Goal: Navigation & Orientation: Find specific page/section

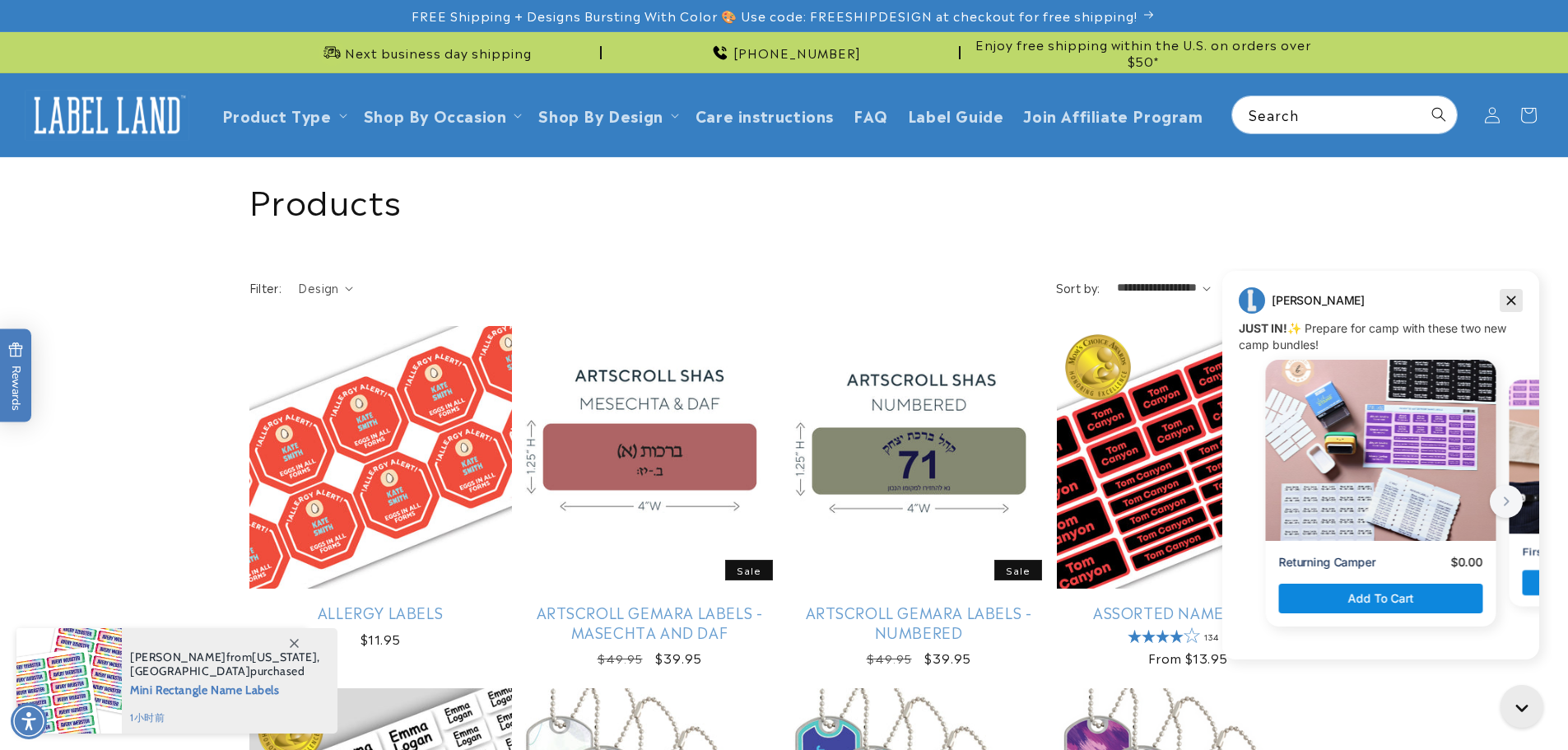
click at [1518, 306] on icon "Dismiss campaign" at bounding box center [1511, 300] width 17 height 20
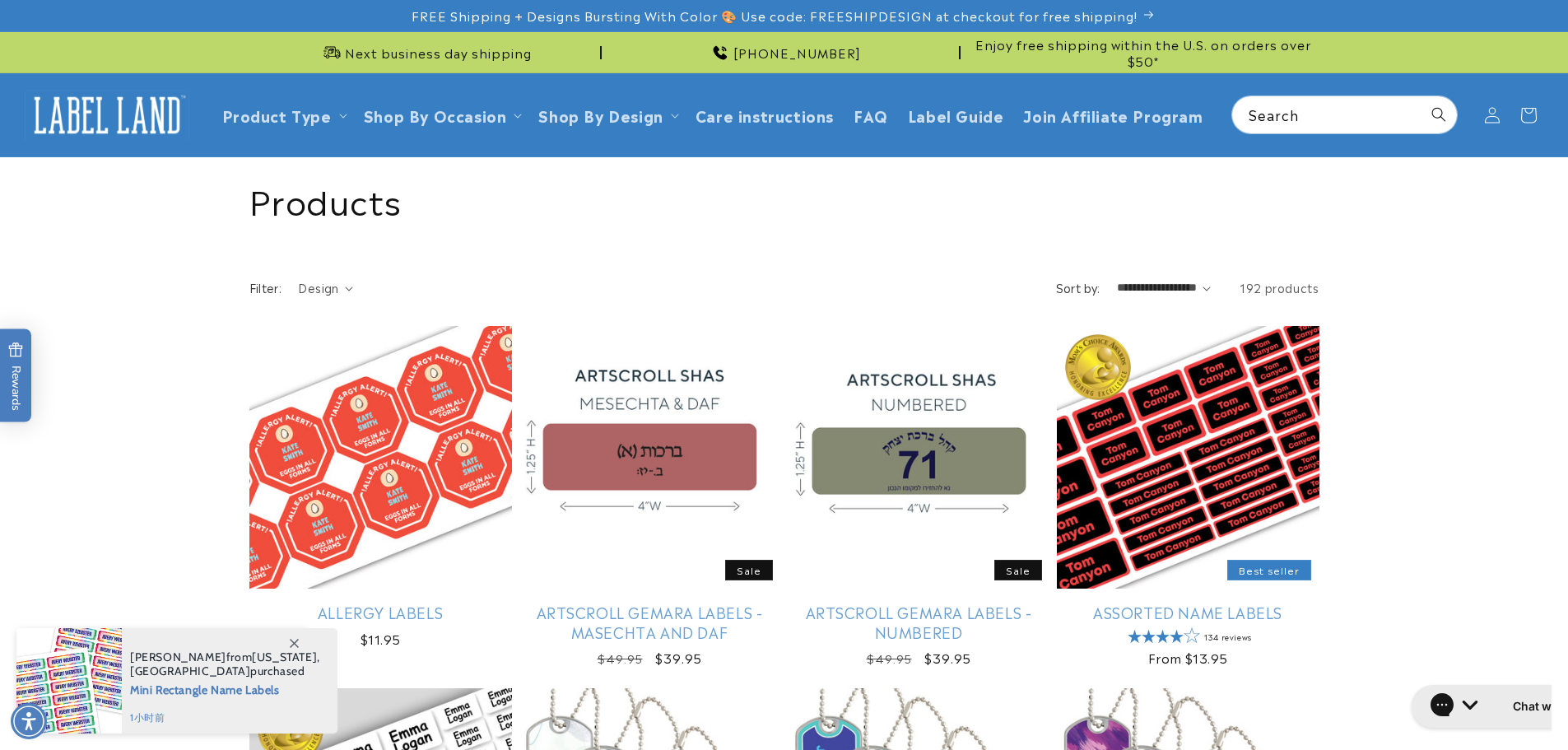
click at [286, 646] on span at bounding box center [294, 643] width 30 height 30
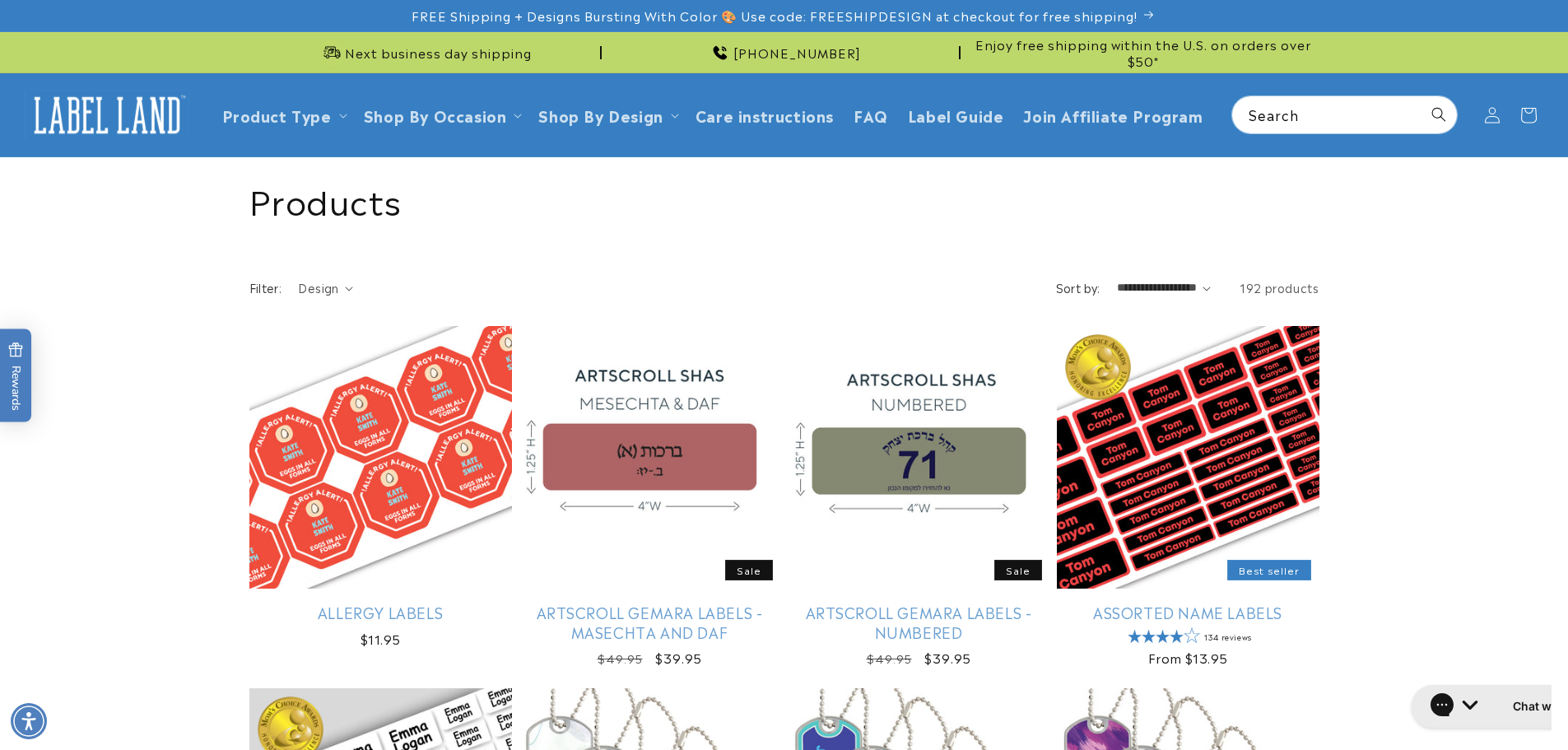
click at [103, 121] on img at bounding box center [107, 115] width 164 height 51
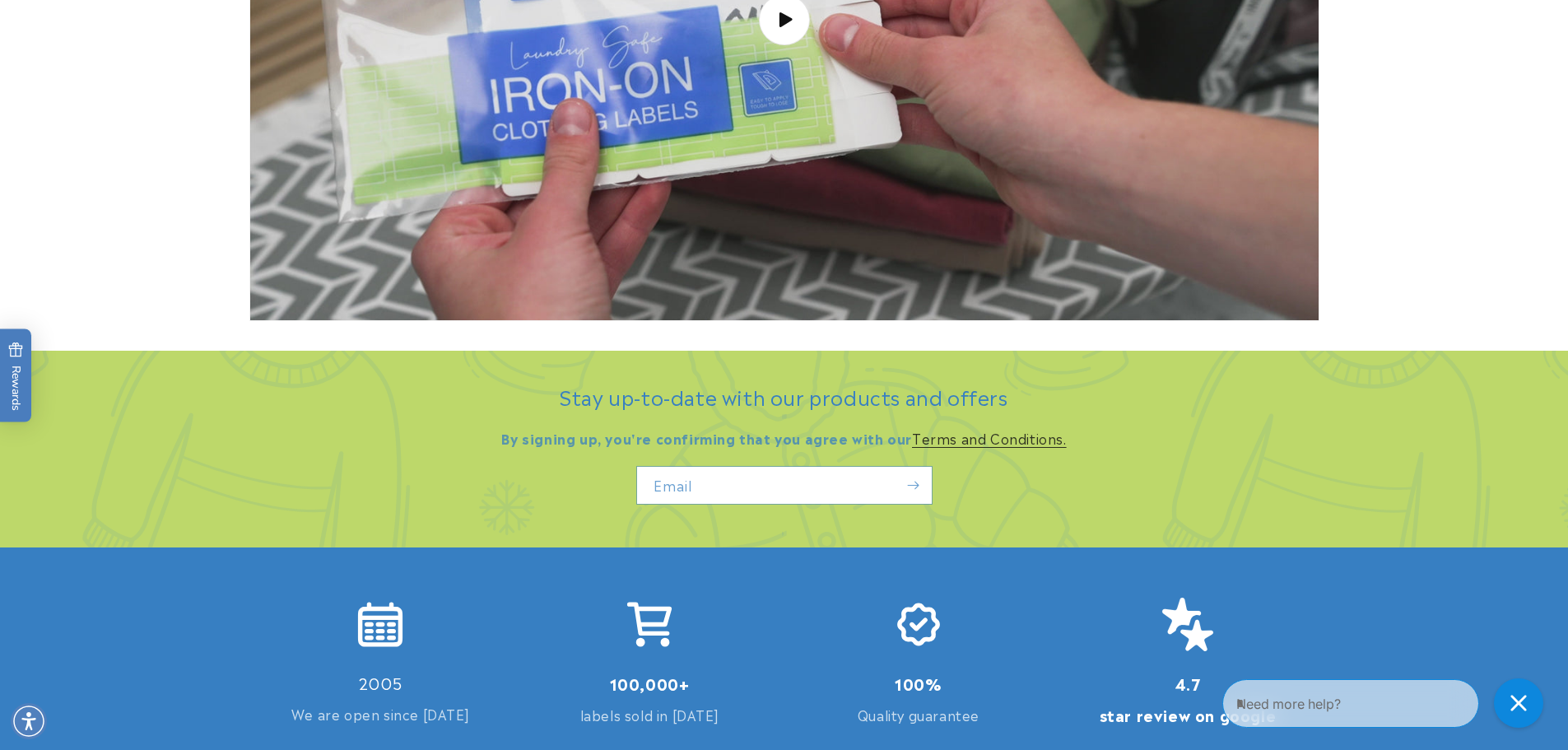
scroll to position [3788, 0]
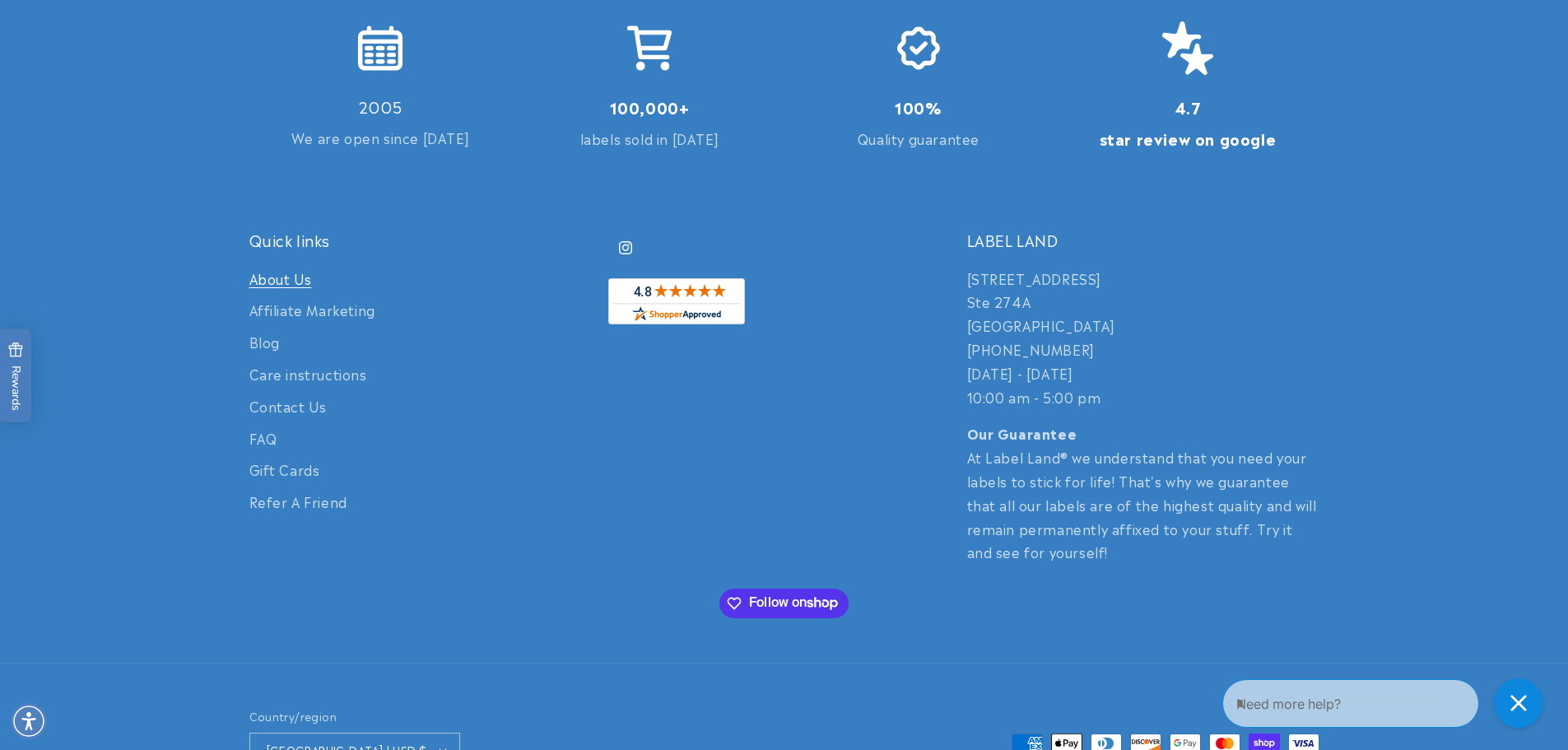
click at [280, 269] on link "About Us" at bounding box center [280, 281] width 63 height 28
